Goal: Navigation & Orientation: Understand site structure

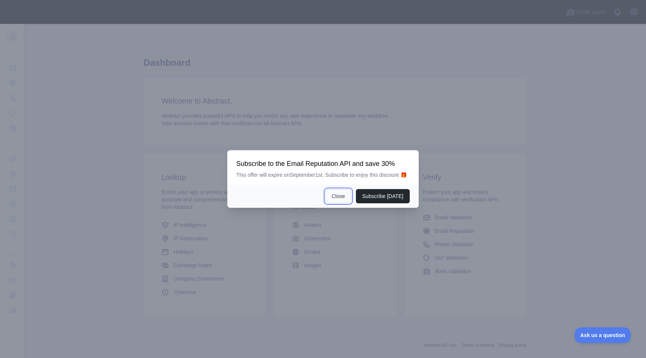
click at [336, 202] on button "Close" at bounding box center [338, 196] width 26 height 14
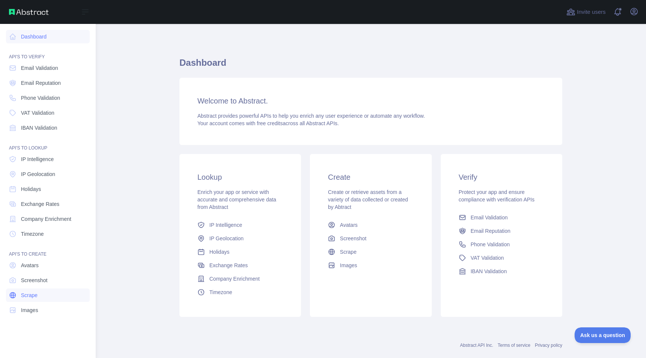
click at [46, 291] on link "Scrape" at bounding box center [48, 295] width 84 height 13
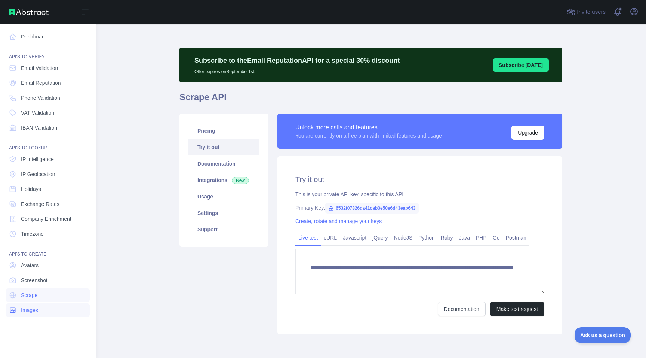
click at [47, 306] on link "Images" at bounding box center [48, 310] width 84 height 13
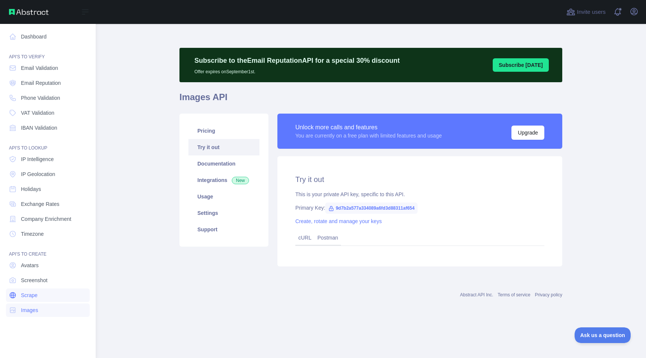
click at [49, 298] on link "Scrape" at bounding box center [48, 295] width 84 height 13
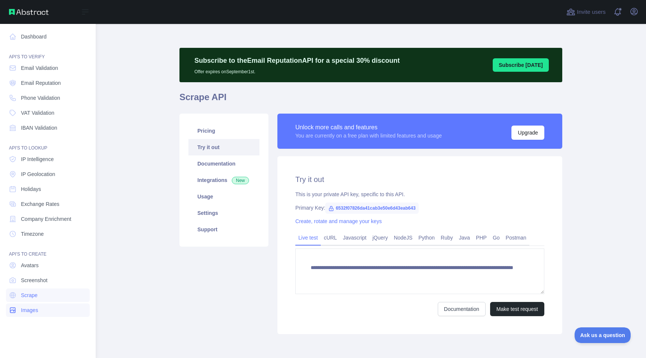
click at [48, 313] on link "Images" at bounding box center [48, 310] width 84 height 13
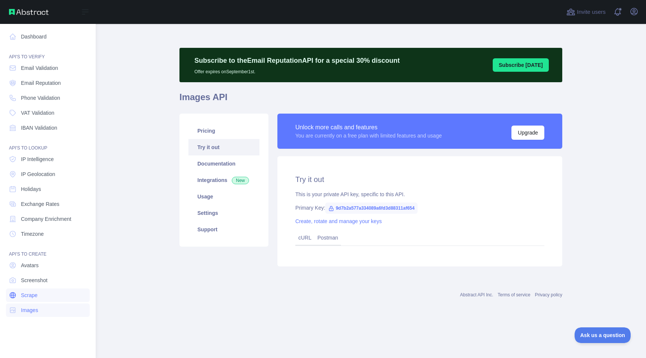
click at [53, 297] on link "Scrape" at bounding box center [48, 295] width 84 height 13
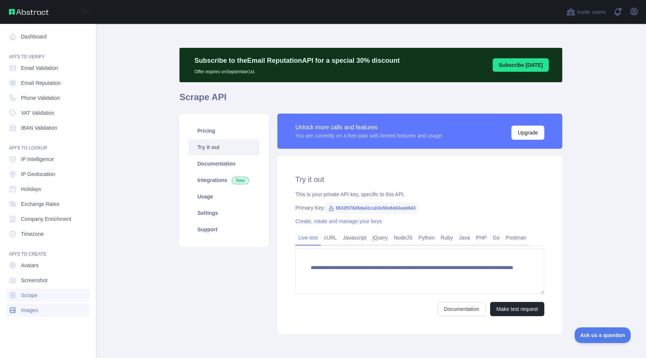
click at [50, 310] on link "Images" at bounding box center [48, 310] width 84 height 13
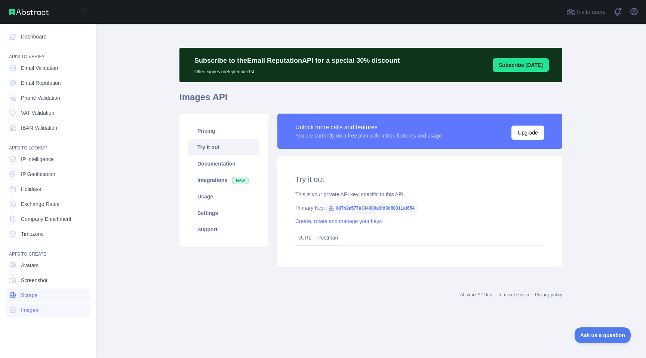
click at [49, 296] on link "Scrape" at bounding box center [48, 295] width 84 height 13
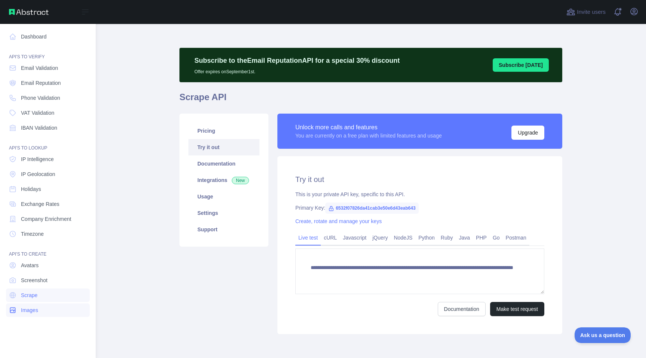
click at [49, 306] on link "Images" at bounding box center [48, 310] width 84 height 13
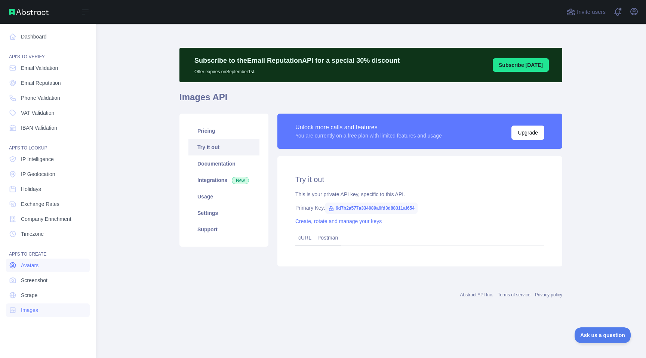
click at [52, 268] on link "Avatars" at bounding box center [48, 265] width 84 height 13
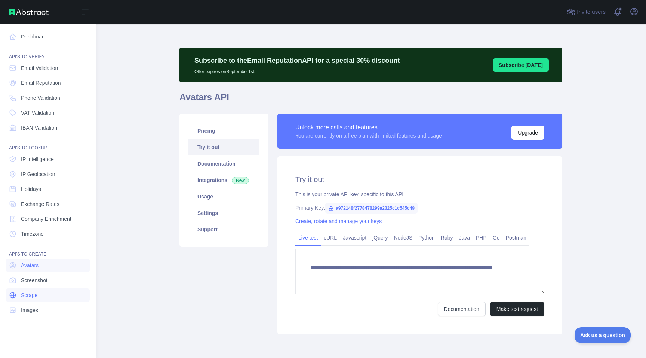
click at [48, 289] on link "Scrape" at bounding box center [48, 295] width 84 height 13
click at [52, 282] on link "Screenshot" at bounding box center [48, 280] width 84 height 13
click at [53, 299] on link "Scrape" at bounding box center [48, 295] width 84 height 13
click at [60, 282] on link "Screenshot" at bounding box center [48, 280] width 84 height 13
click at [70, 235] on link "Timezone" at bounding box center [48, 233] width 84 height 13
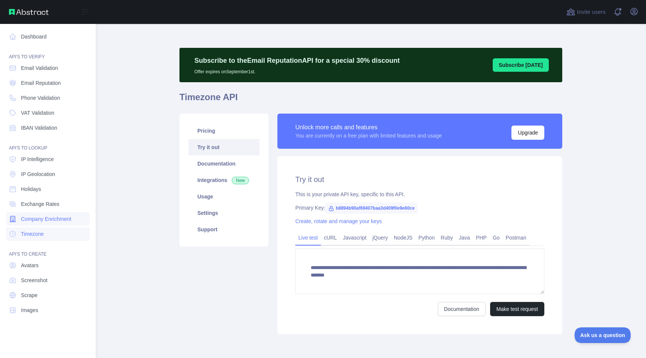
click at [70, 221] on span "Company Enrichment" at bounding box center [46, 218] width 50 height 7
click at [67, 234] on link "Timezone" at bounding box center [48, 233] width 84 height 13
click at [67, 191] on link "Holidays" at bounding box center [48, 189] width 84 height 13
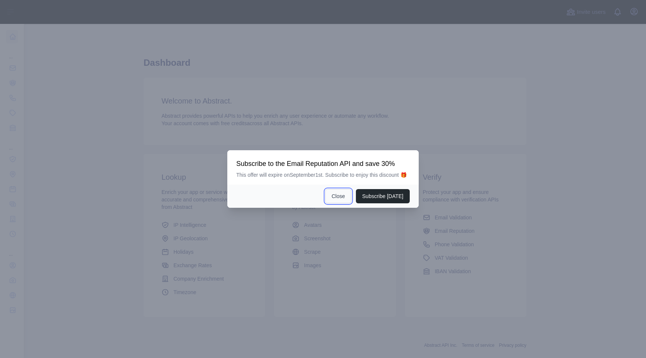
click at [339, 203] on button "Close" at bounding box center [338, 196] width 26 height 14
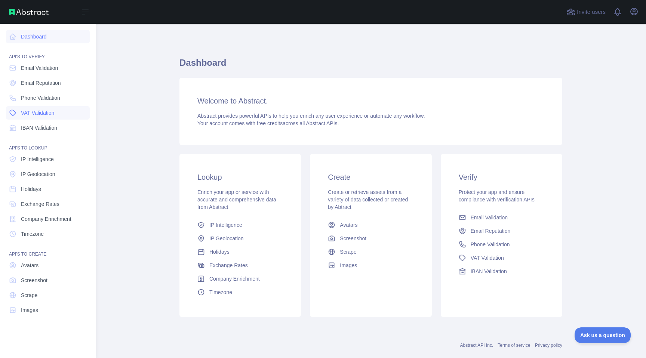
click at [37, 106] on link "VAT Validation" at bounding box center [48, 112] width 84 height 13
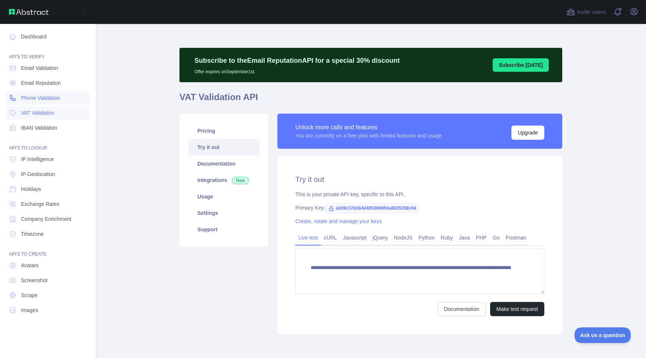
click at [43, 99] on span "Phone Validation" at bounding box center [40, 97] width 39 height 7
click at [50, 86] on span "Email Reputation" at bounding box center [41, 82] width 40 height 7
click at [50, 95] on span "Phone Validation" at bounding box center [40, 97] width 39 height 7
click at [52, 85] on span "Email Reputation" at bounding box center [41, 82] width 40 height 7
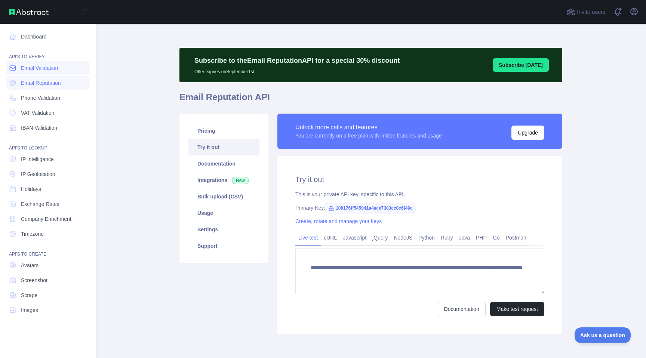
click at [56, 68] on span "Email Validation" at bounding box center [39, 67] width 37 height 7
click at [54, 96] on span "Phone Validation" at bounding box center [40, 97] width 39 height 7
